Goal: Information Seeking & Learning: Find specific fact

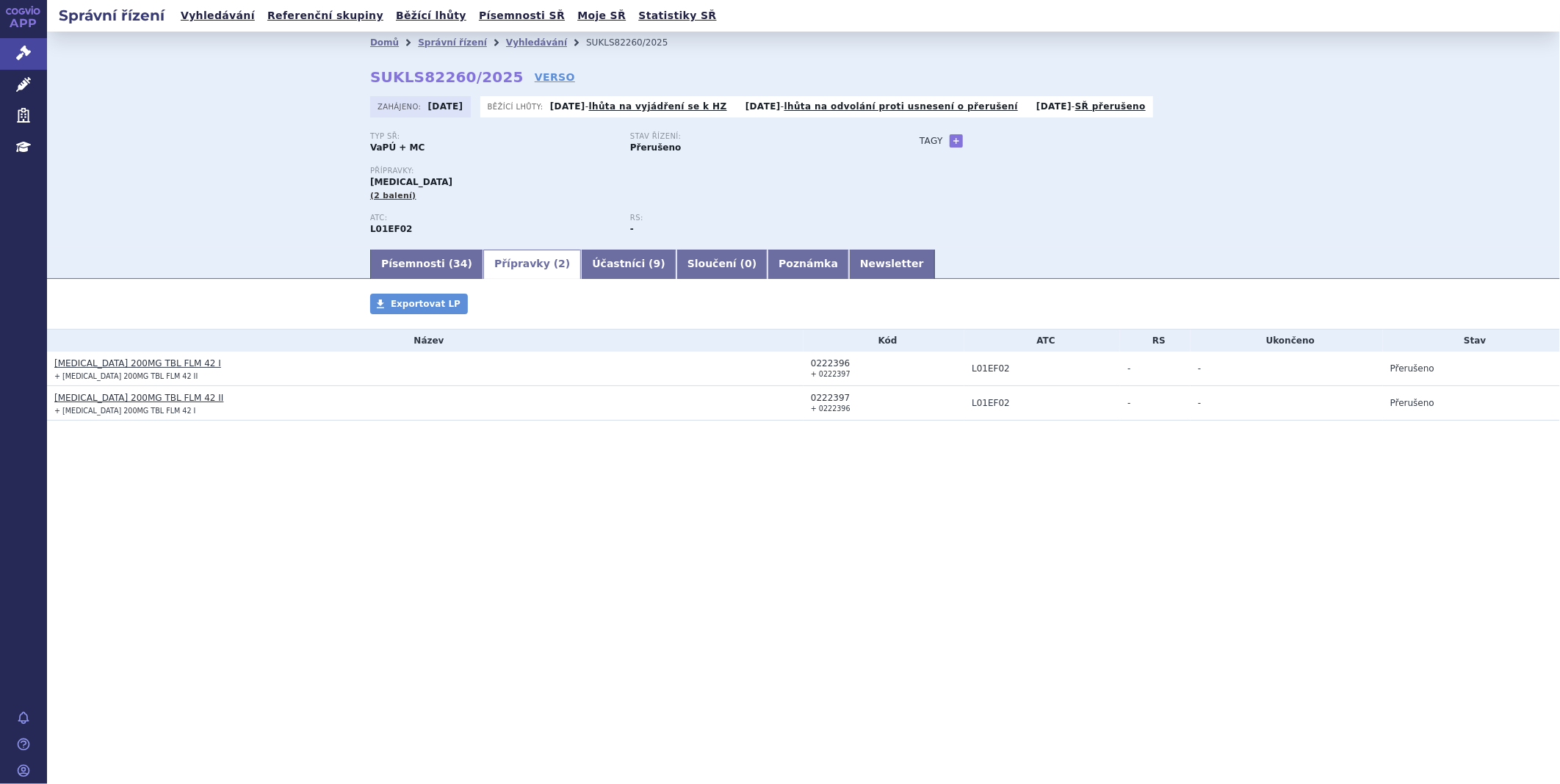
drag, startPoint x: 0, startPoint y: 0, endPoint x: -2, endPoint y: 54, distance: 54.0
click at [0, 54] on html "APP Správní řízení Léčivé přípravky Zdravotnické prostředky Education Notifikac…" at bounding box center [780, 392] width 1560 height 784
click at [21, 46] on icon at bounding box center [23, 53] width 14 height 14
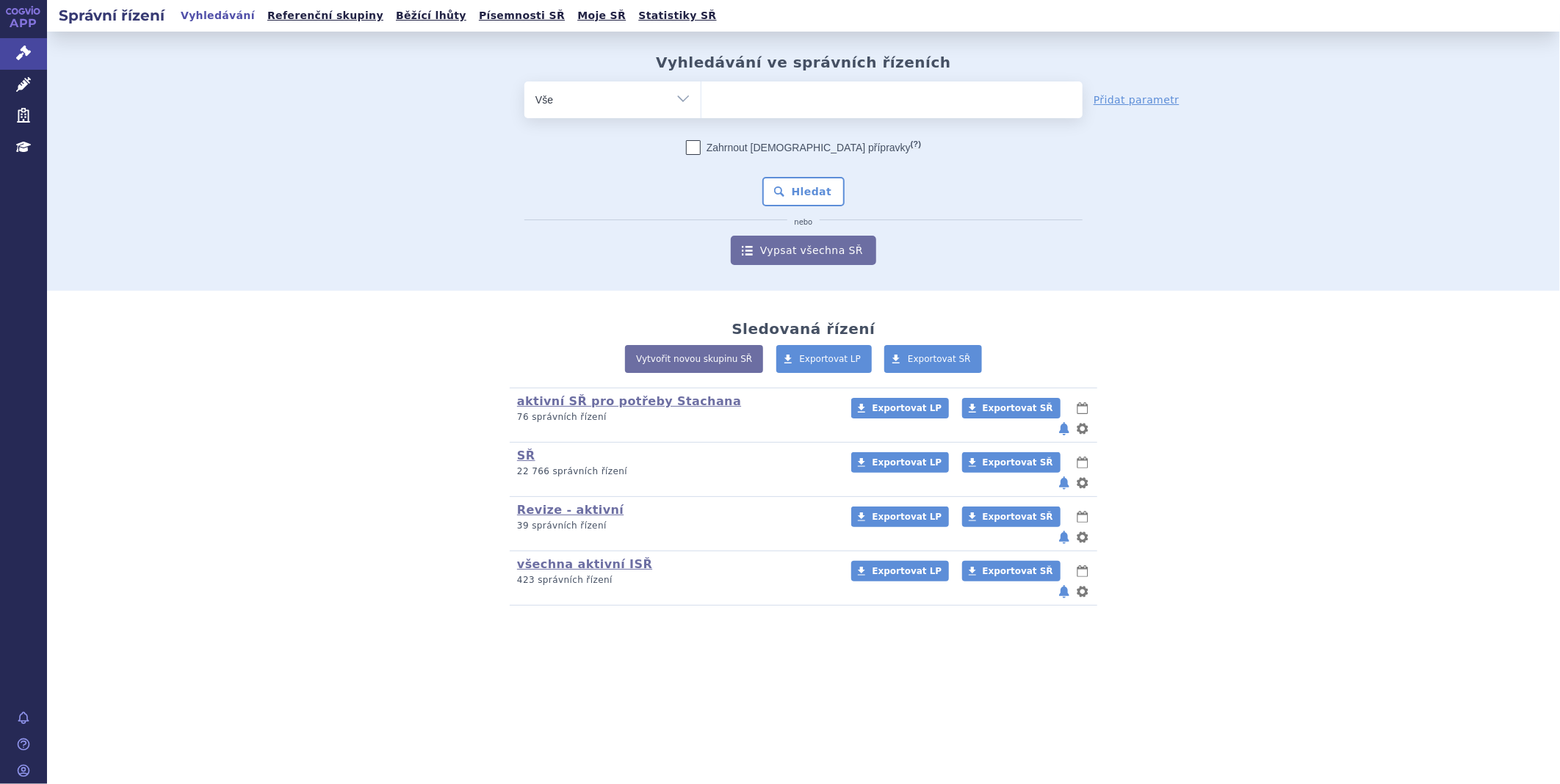
click at [729, 108] on ul at bounding box center [891, 97] width 381 height 30
click at [701, 108] on select at bounding box center [701, 98] width 1 height 37
type input "tr"
type input "tro"
type input "trod"
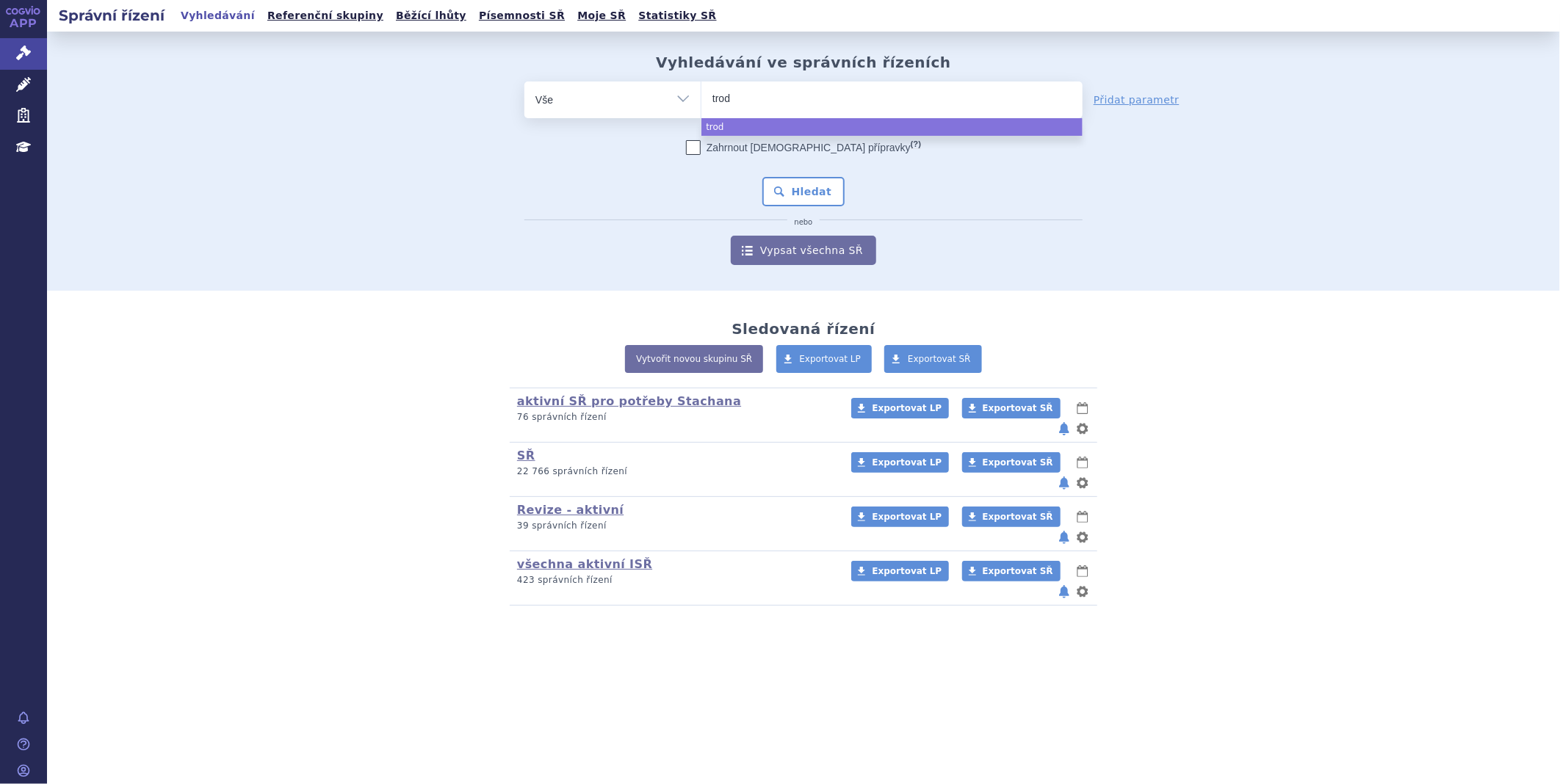
type input "trode"
type input "trodel"
type input "trodelv"
type input "trodelvy"
select select "trodelvy"
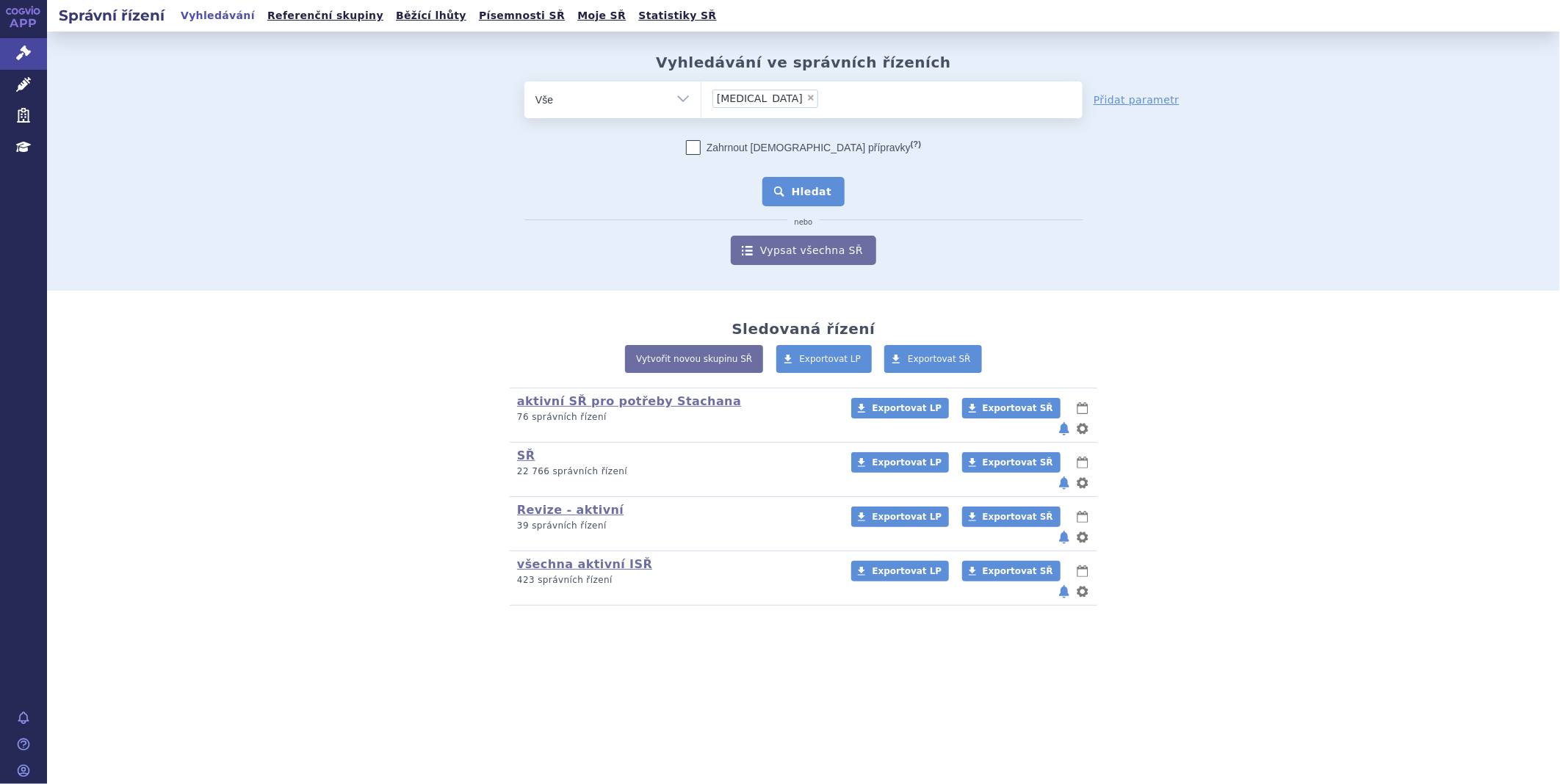
click at [788, 179] on button "Hledat" at bounding box center [804, 191] width 83 height 30
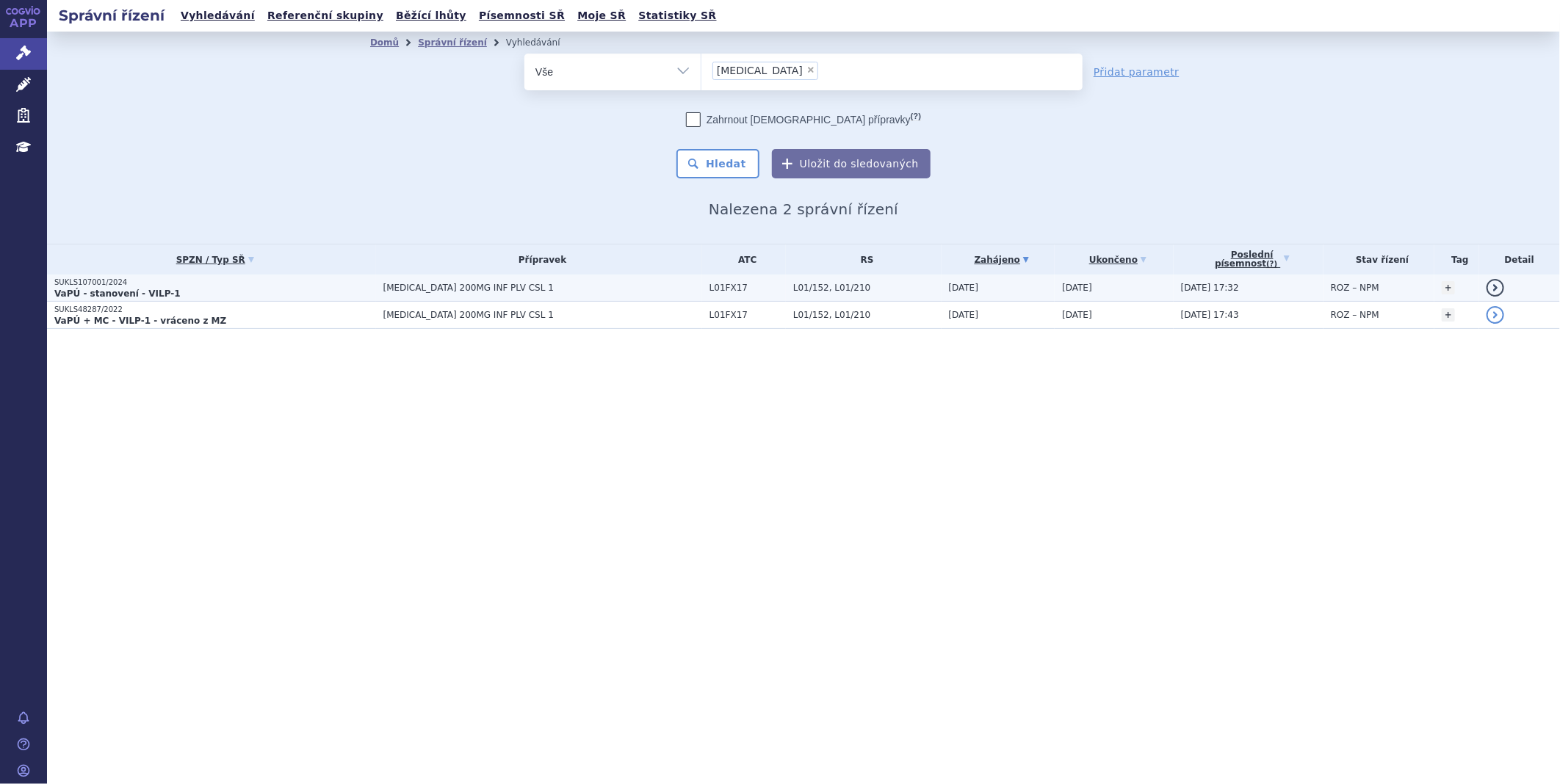
click at [115, 282] on p "SUKLS107001/2024" at bounding box center [215, 282] width 322 height 10
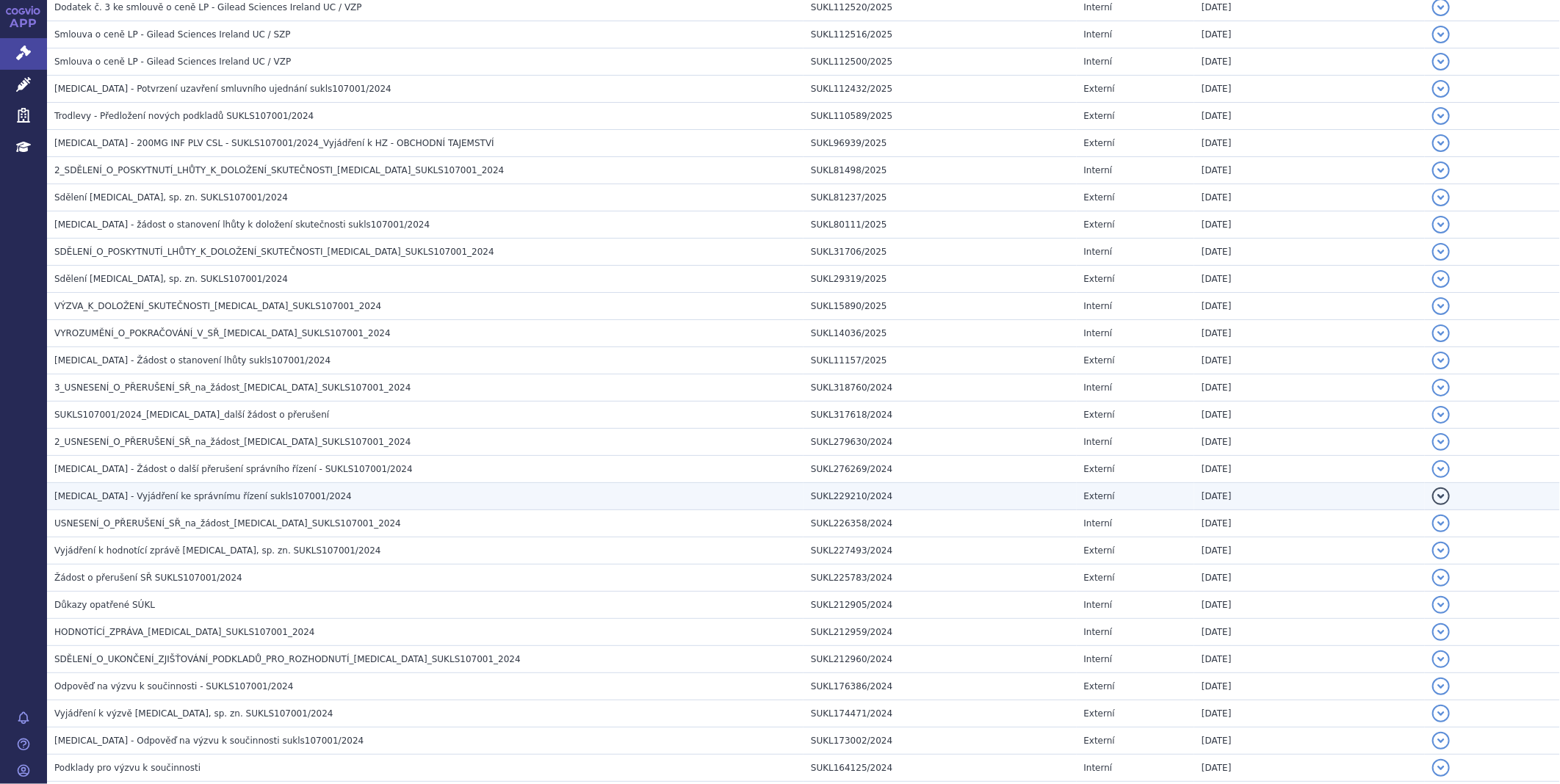
scroll to position [734, 0]
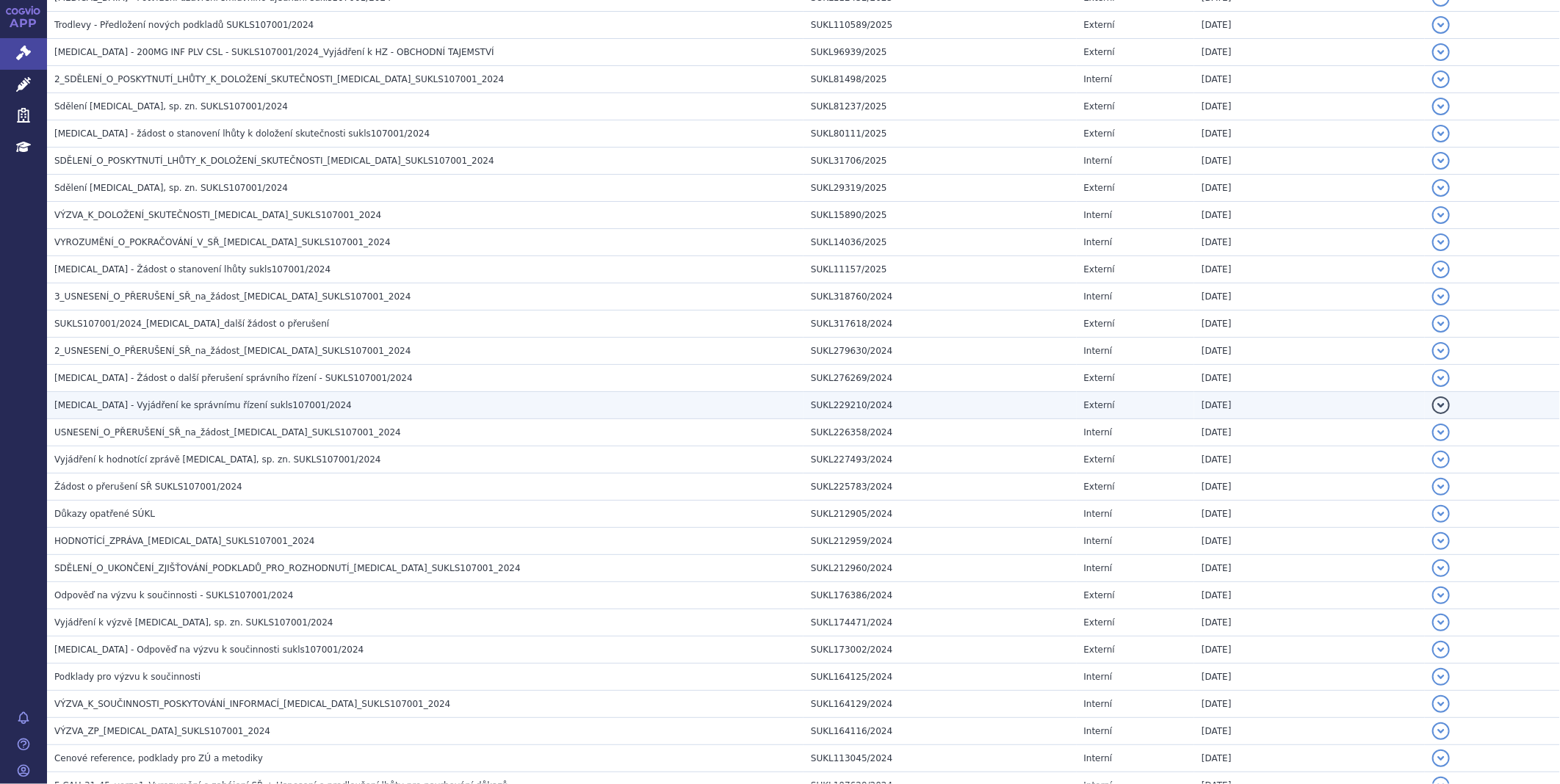
click at [112, 410] on span "TRODELVY - Vyjádření ke správnímu řízení sukls107001/2024" at bounding box center [203, 405] width 298 height 10
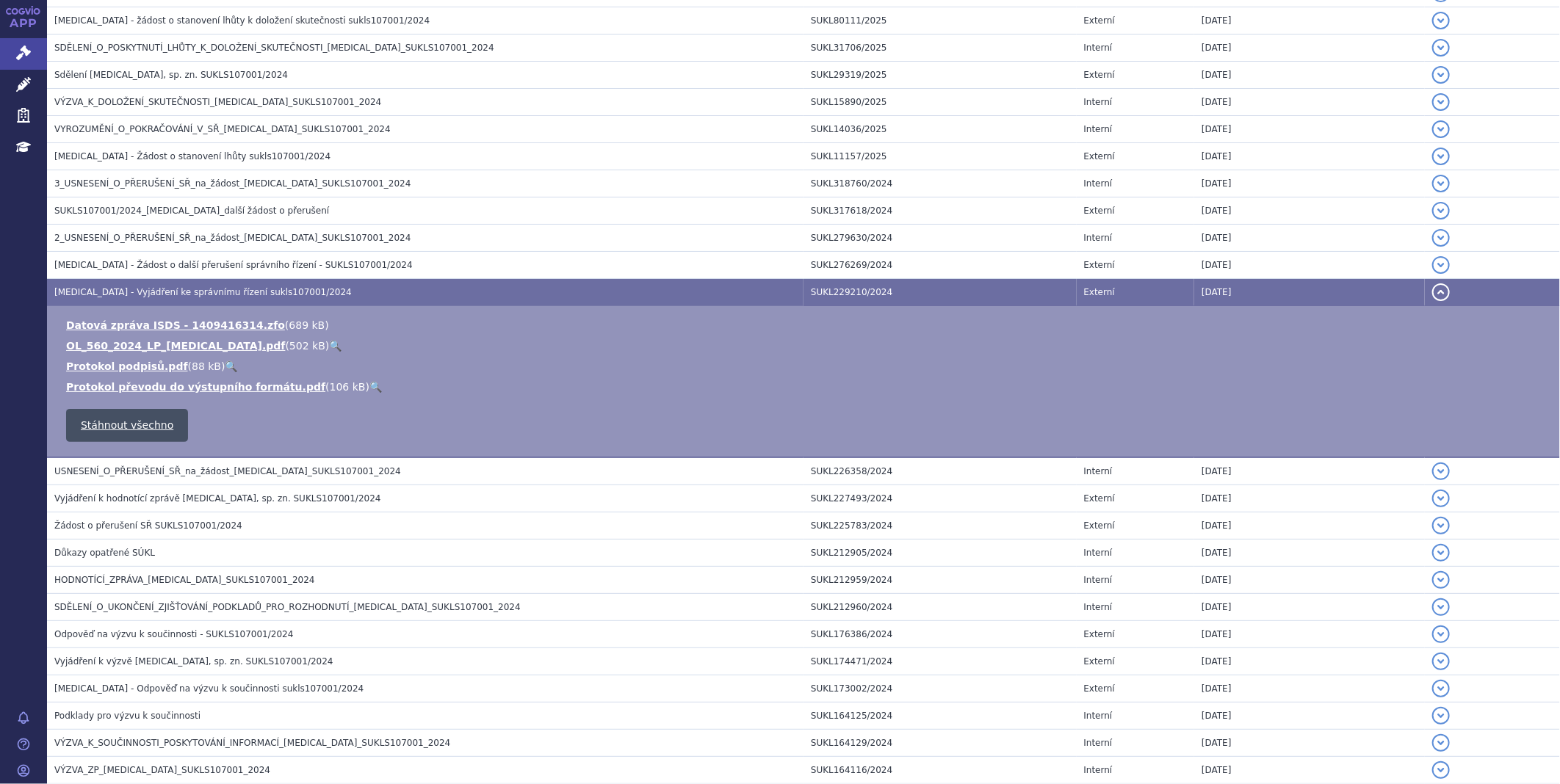
scroll to position [979, 0]
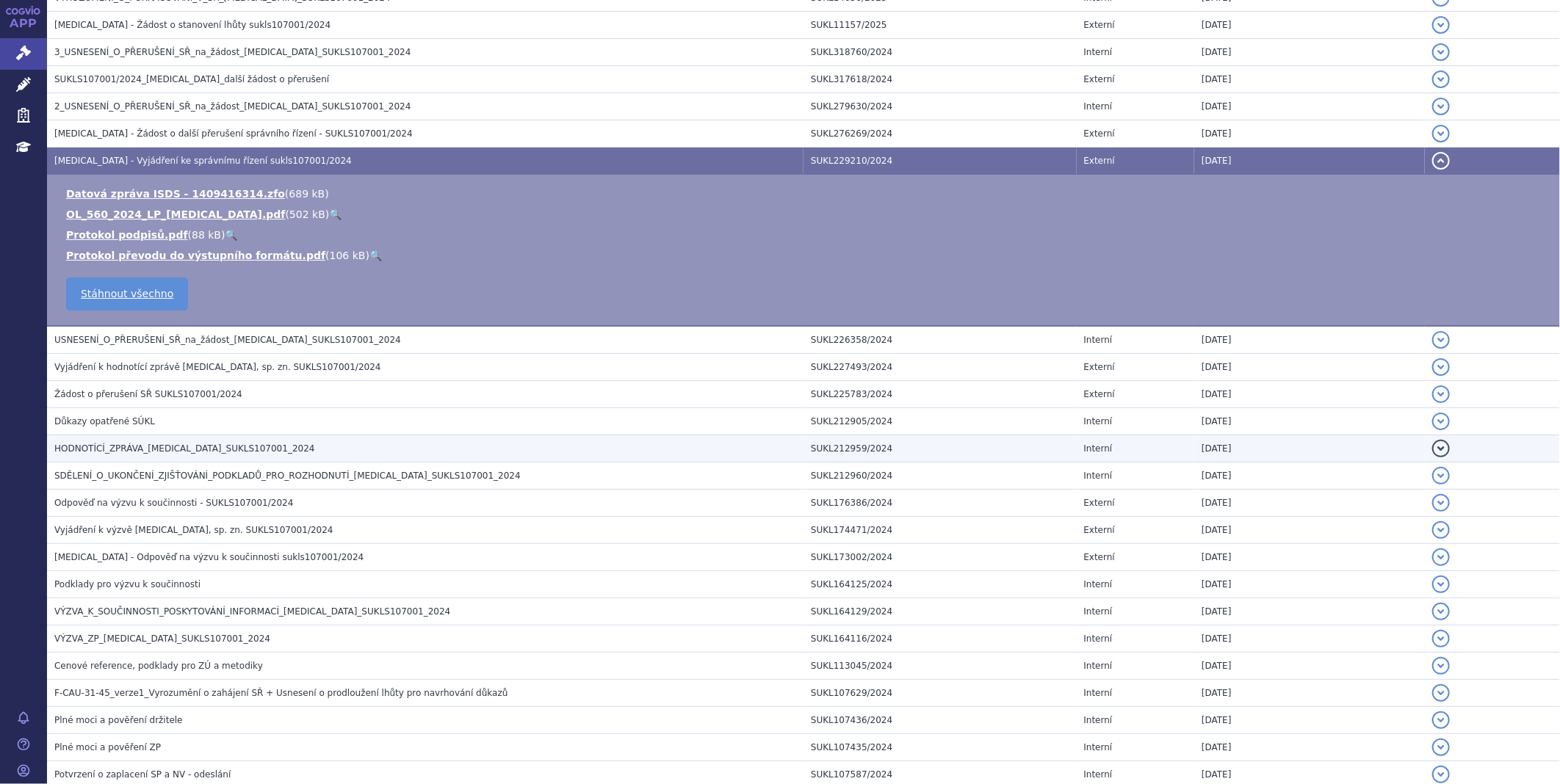
click at [151, 452] on span "HODNOTÍCÍ_ZPRÁVA_TRODELVY_SUKLS107001_2024" at bounding box center [185, 448] width 261 height 10
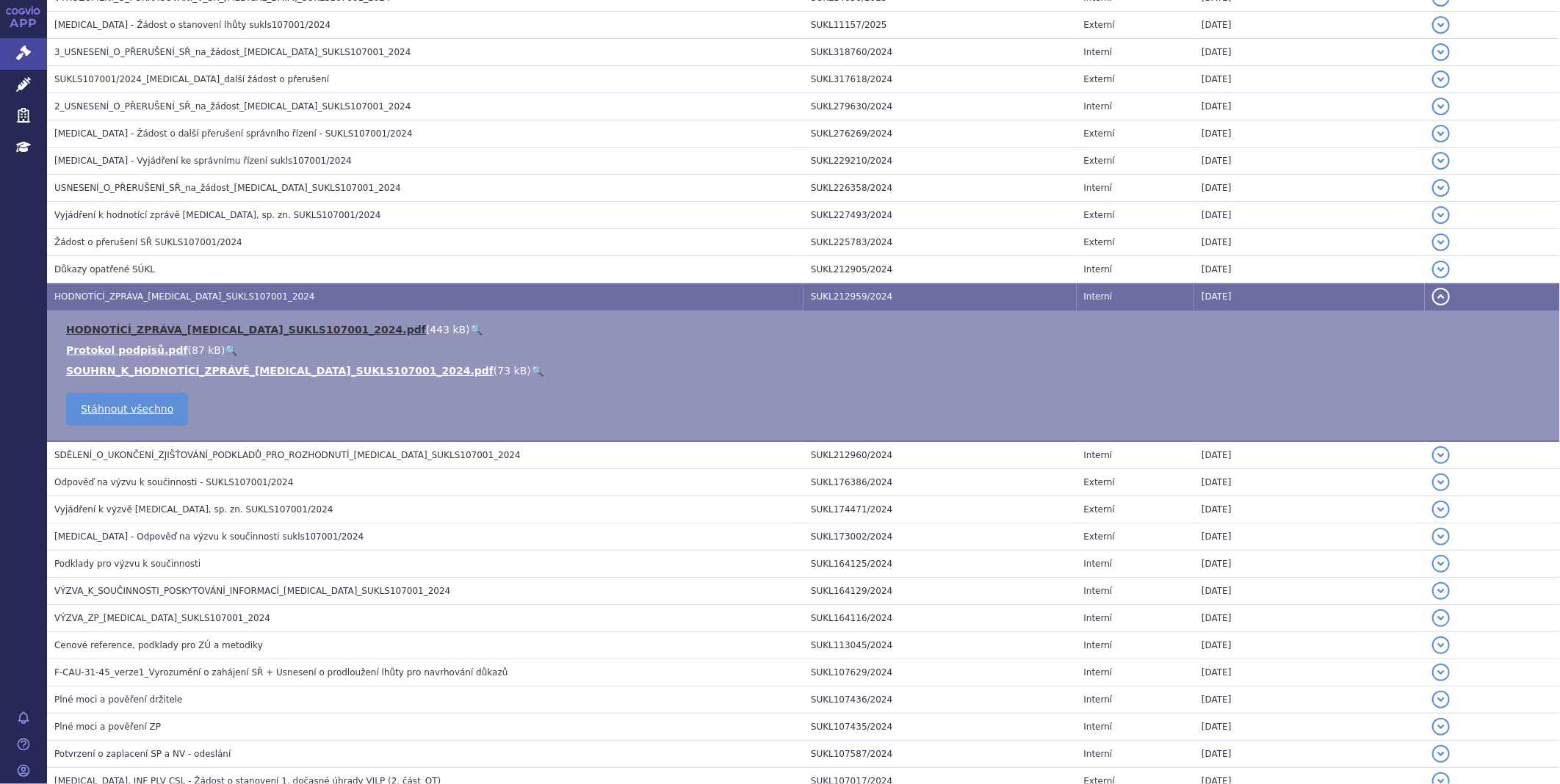
click at [146, 326] on link "HODNOTÍCÍ_ZPRÁVA_TRODELVY_SUKLS107001_2024.pdf" at bounding box center [246, 329] width 359 height 12
click at [27, 51] on icon at bounding box center [23, 53] width 14 height 14
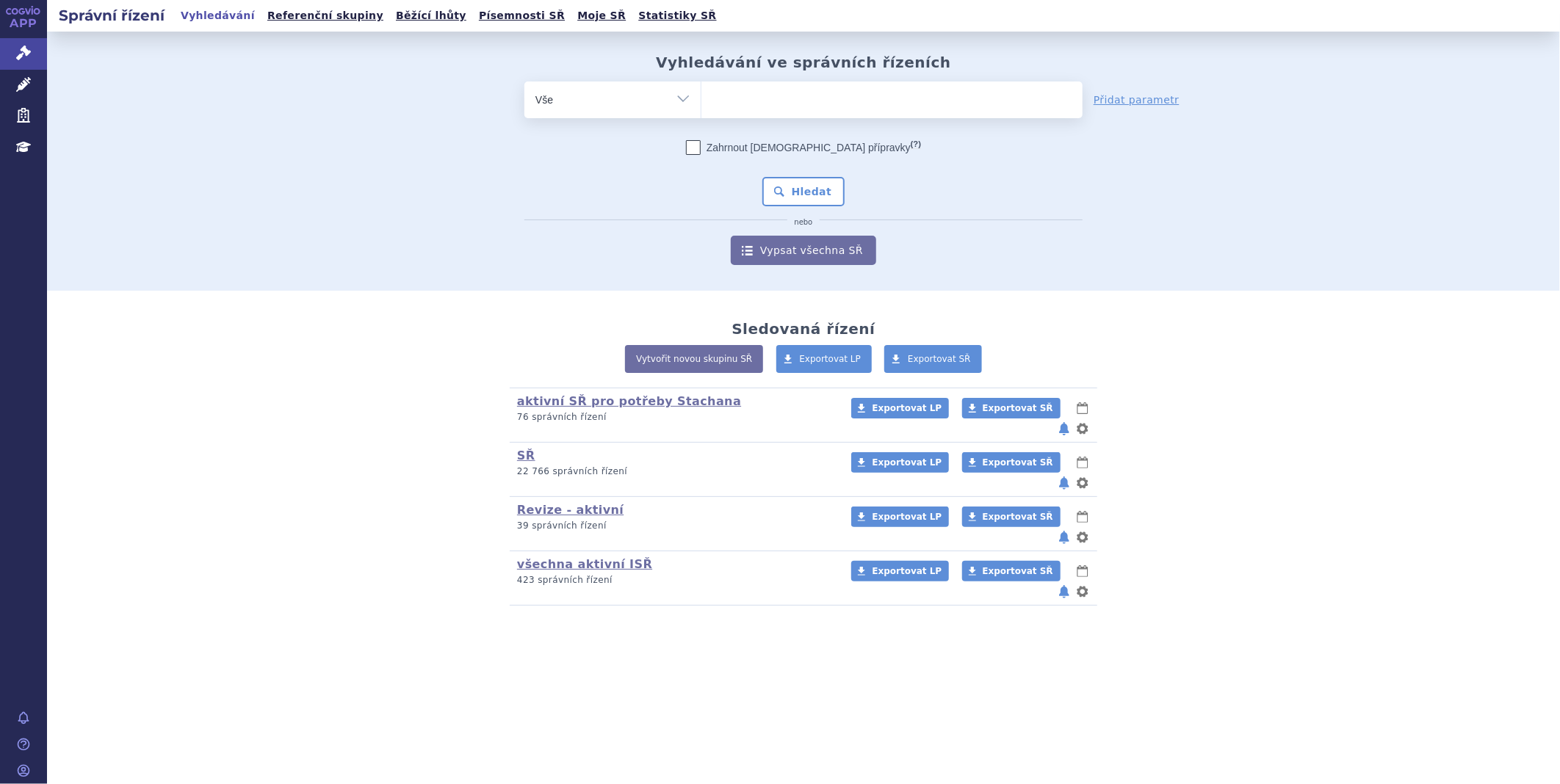
click at [729, 93] on ul at bounding box center [891, 97] width 381 height 30
click at [701, 93] on select at bounding box center [701, 98] width 1 height 37
type input "en"
type input "enhe"
type input "enher"
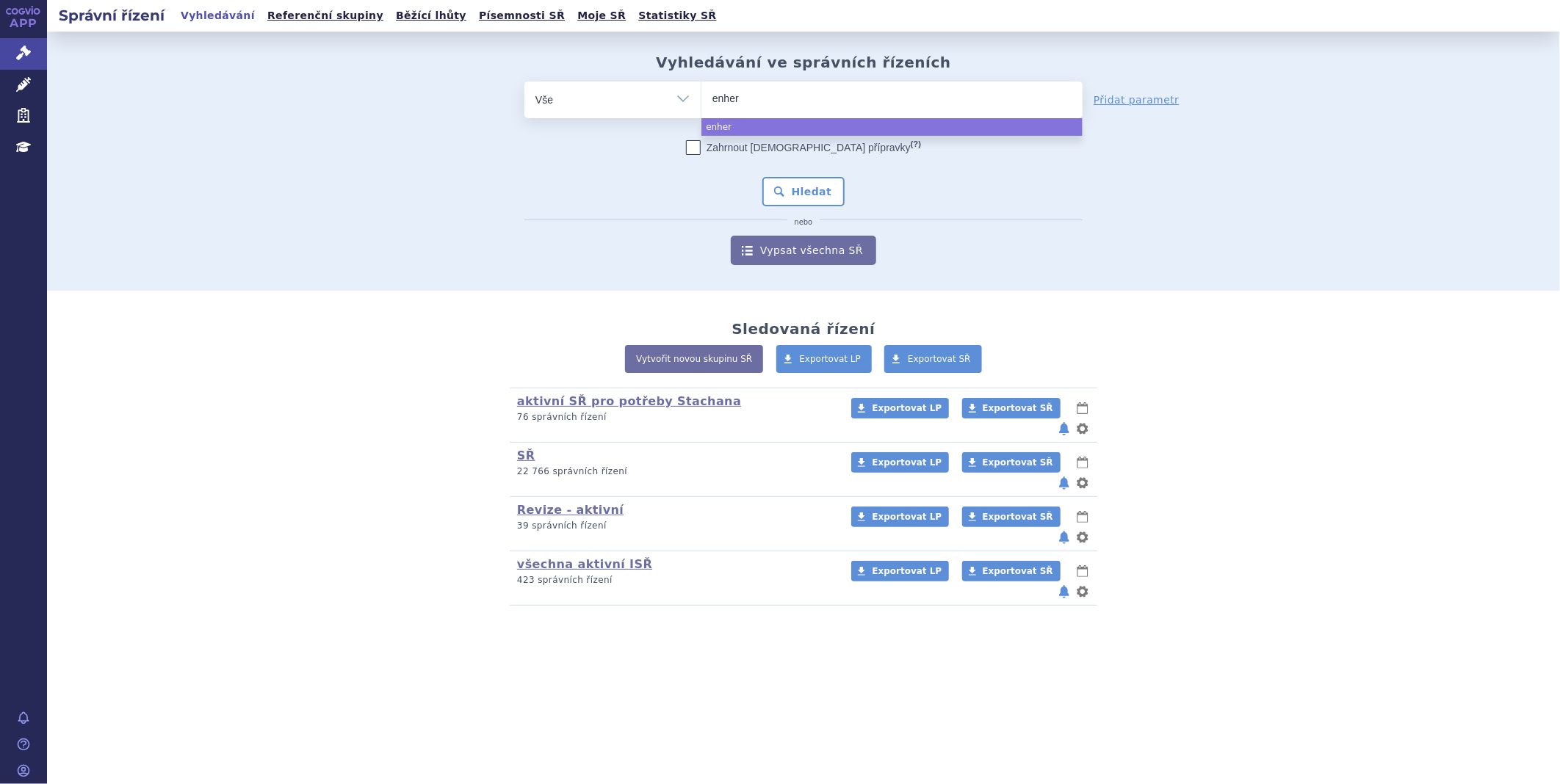
type input "enhert"
type input "enhertu"
select select "enhertu"
click at [804, 181] on button "Hledat" at bounding box center [804, 191] width 83 height 30
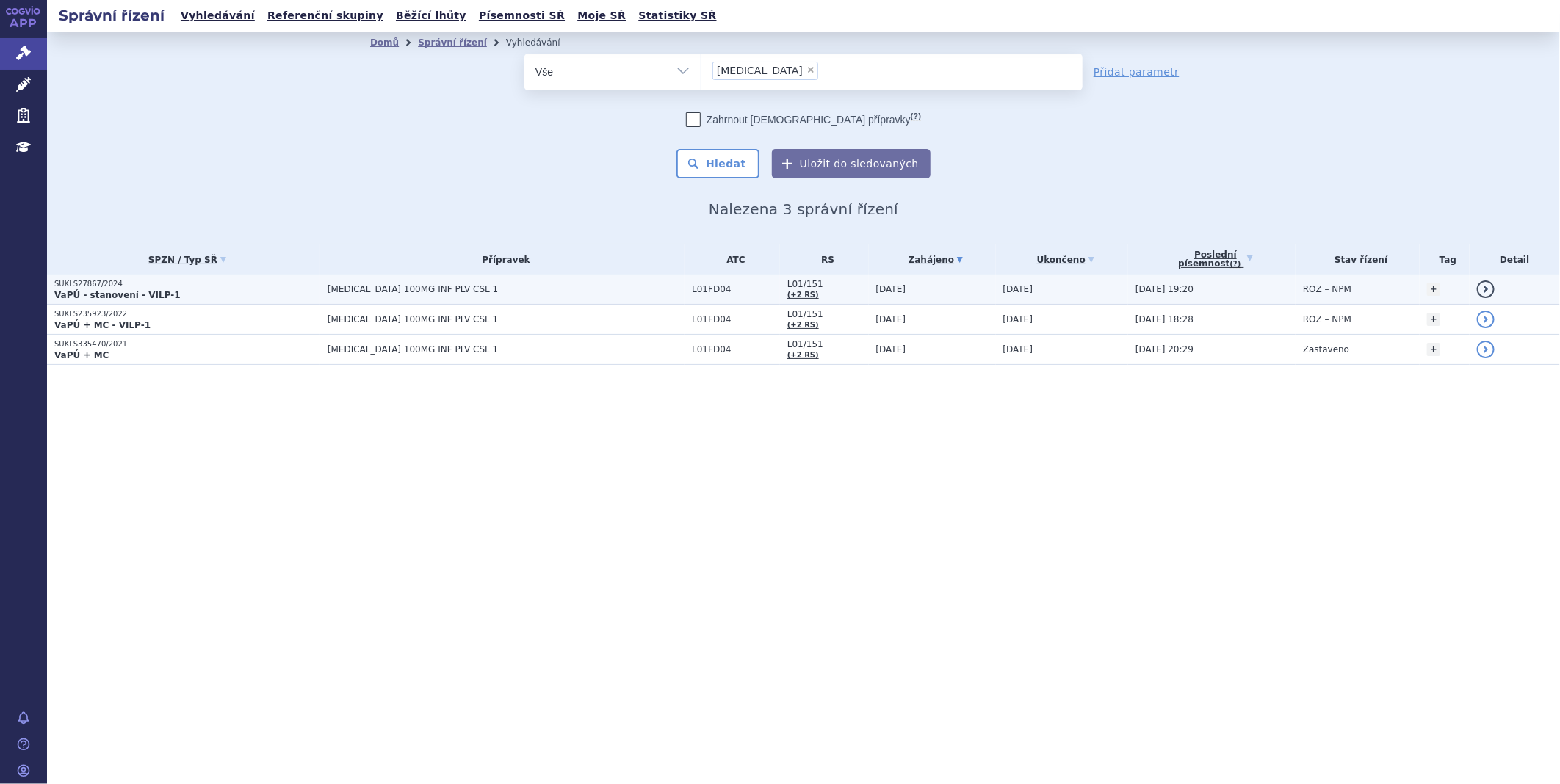
click at [91, 283] on p "SUKLS27867/2024" at bounding box center [187, 283] width 266 height 10
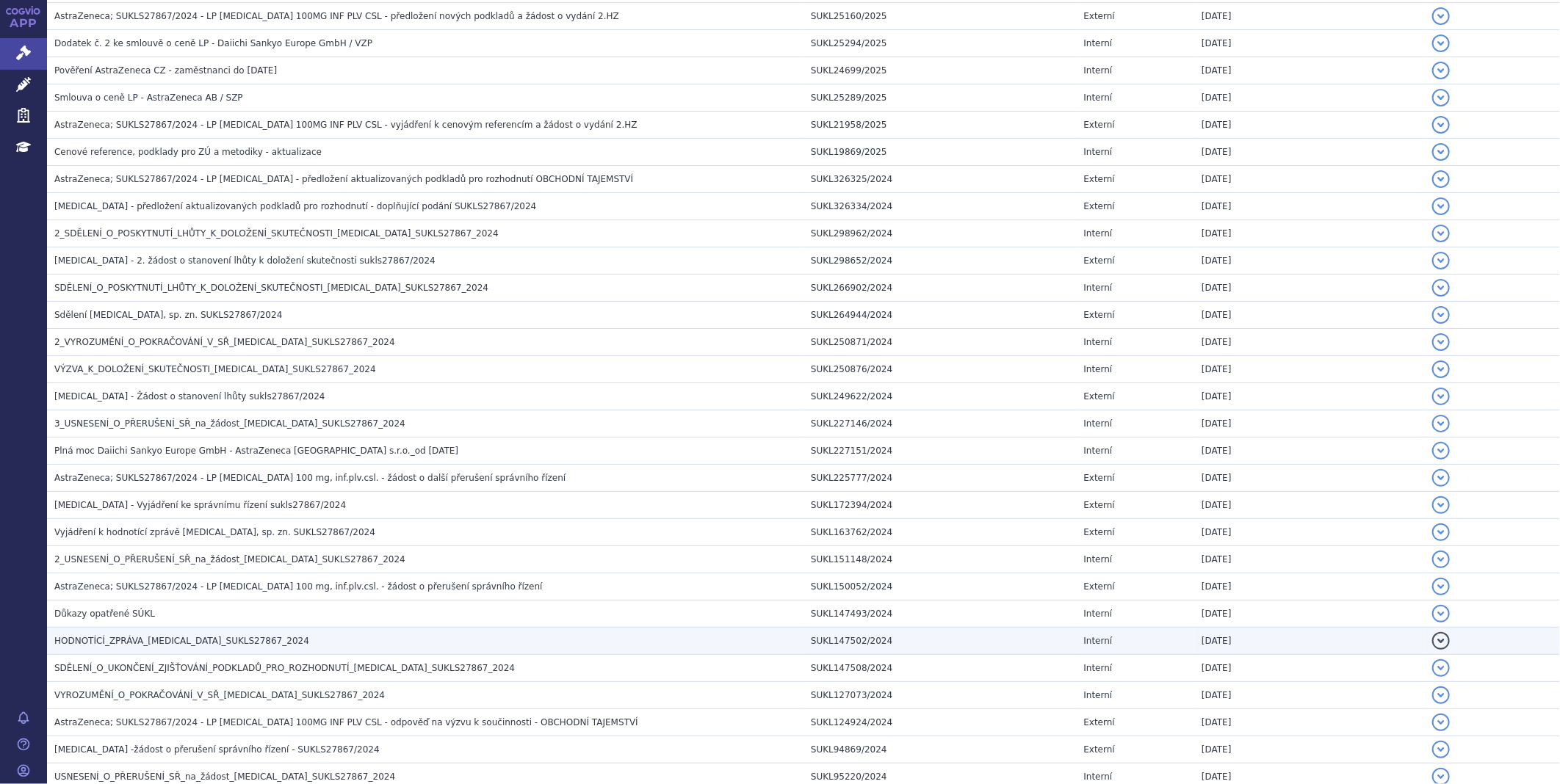
scroll to position [816, 0]
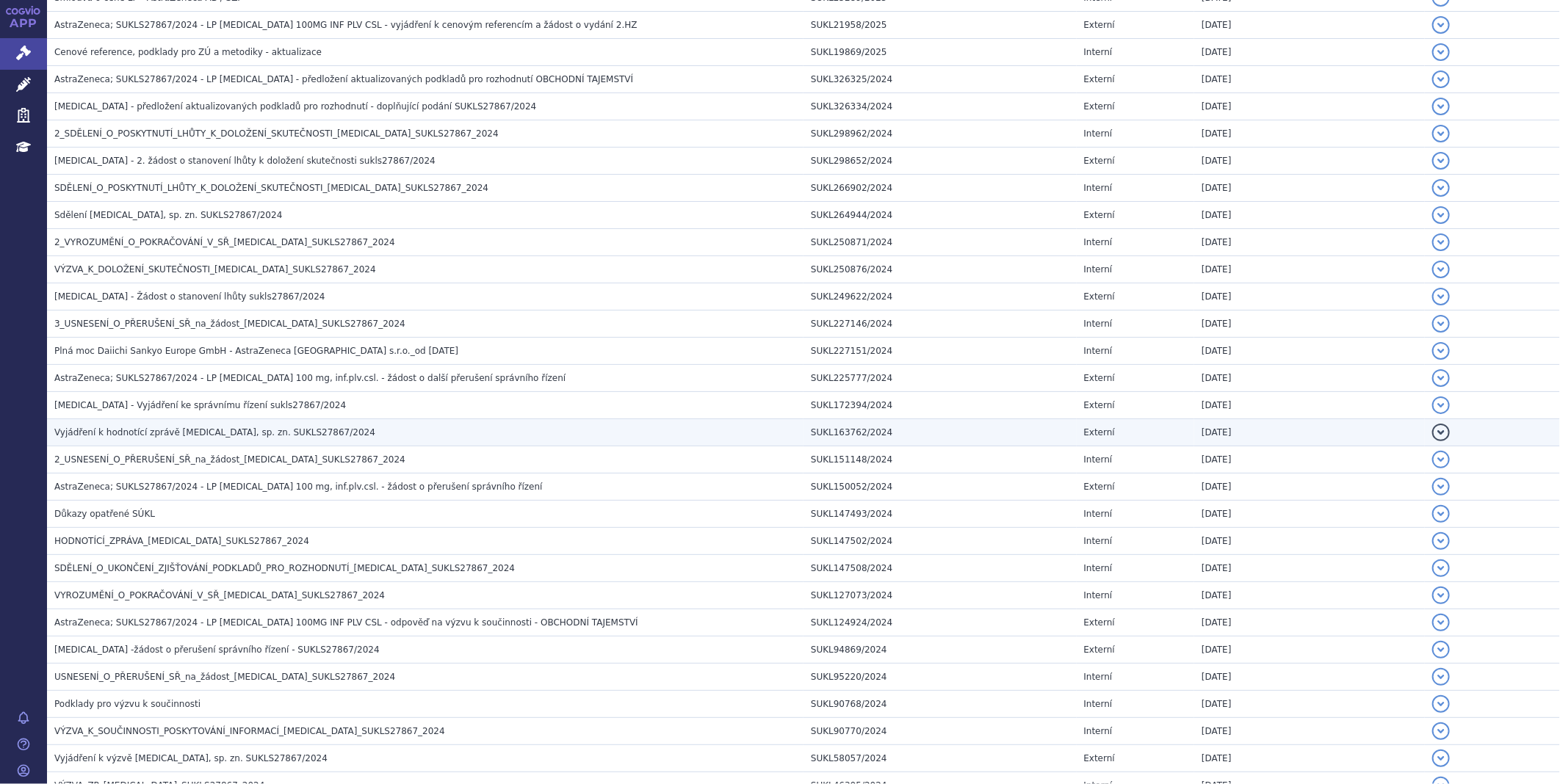
click at [138, 438] on span "Vyjádření k hodnotící zprávě [MEDICAL_DATA], sp. zn. SUKLS27867/2024" at bounding box center [215, 432] width 321 height 10
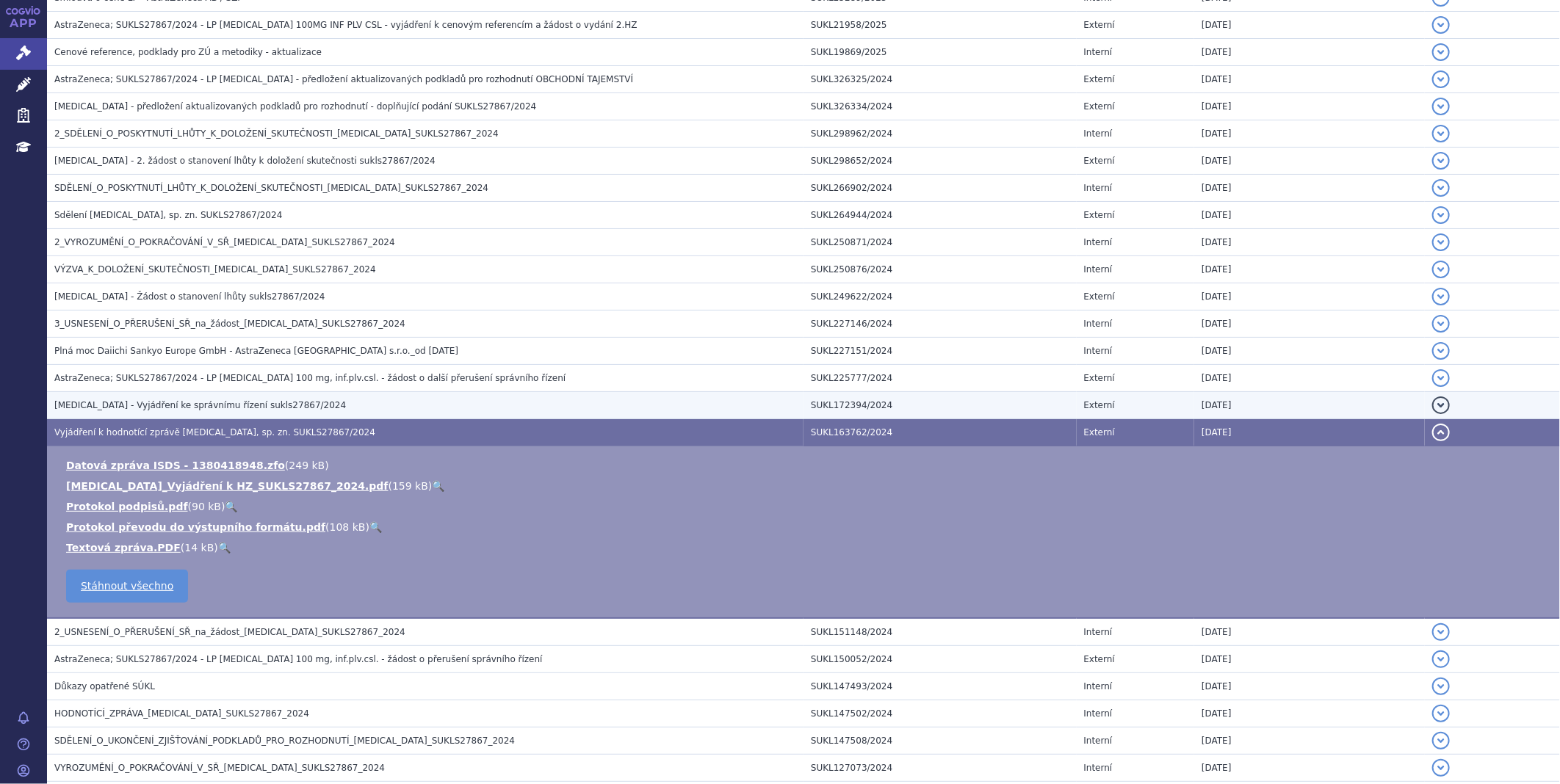
click at [136, 410] on span "[MEDICAL_DATA] - Vyjádření ke správnímu řízení sukls27867/2024" at bounding box center [200, 405] width 291 height 10
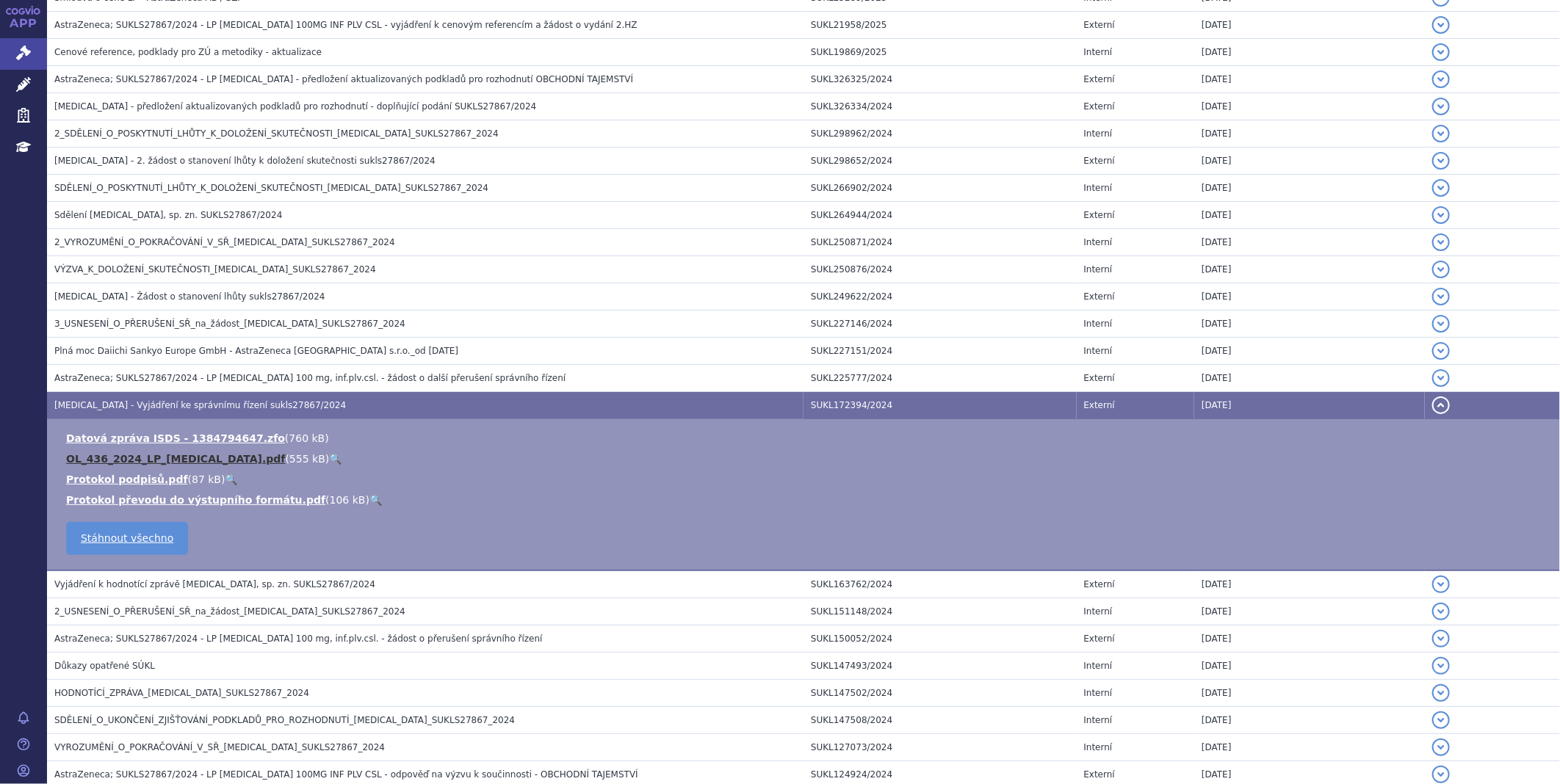
click at [144, 464] on link "OL_436_2024_LP_[MEDICAL_DATA].pdf" at bounding box center [175, 459] width 219 height 12
